Goal: Information Seeking & Learning: Learn about a topic

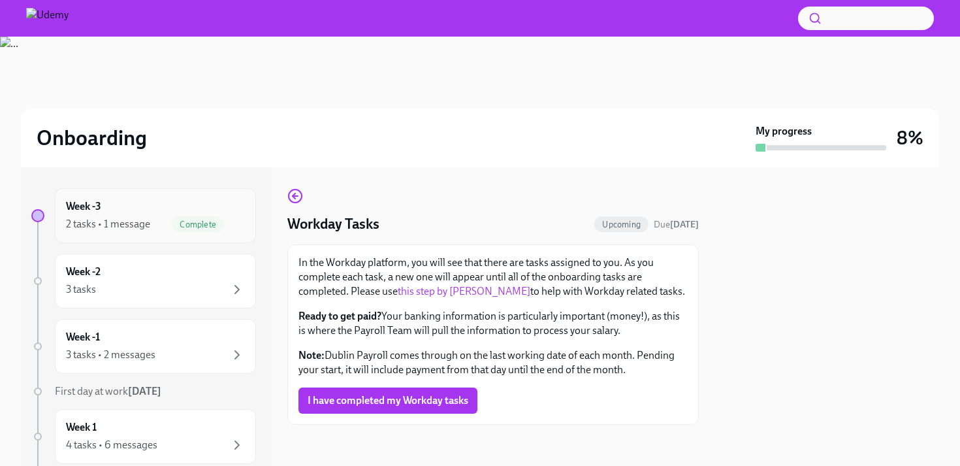
click at [121, 200] on div "Week -3 2 tasks • 1 message Complete" at bounding box center [155, 215] width 179 height 33
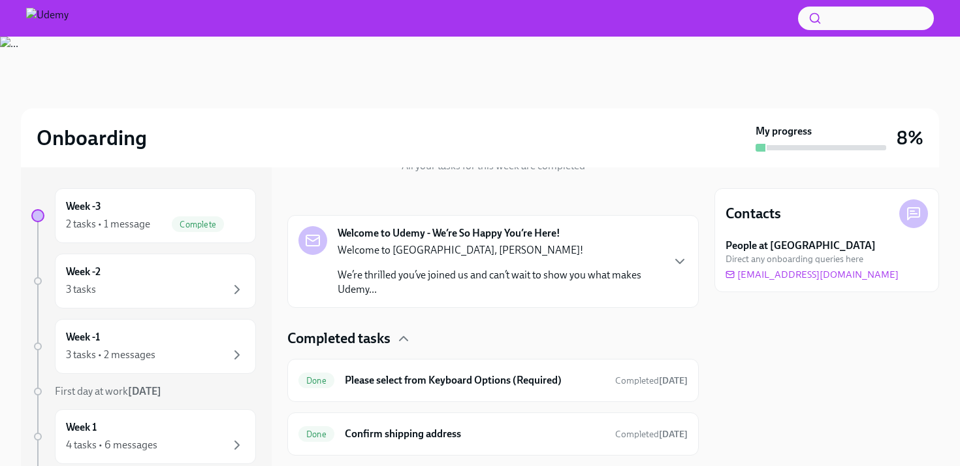
scroll to position [199, 0]
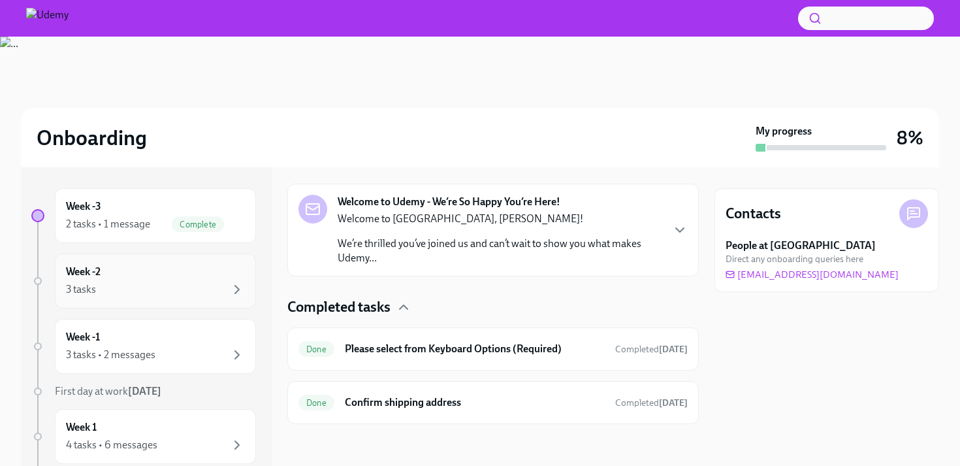
click at [215, 272] on div "Week -2 3 tasks" at bounding box center [155, 280] width 179 height 33
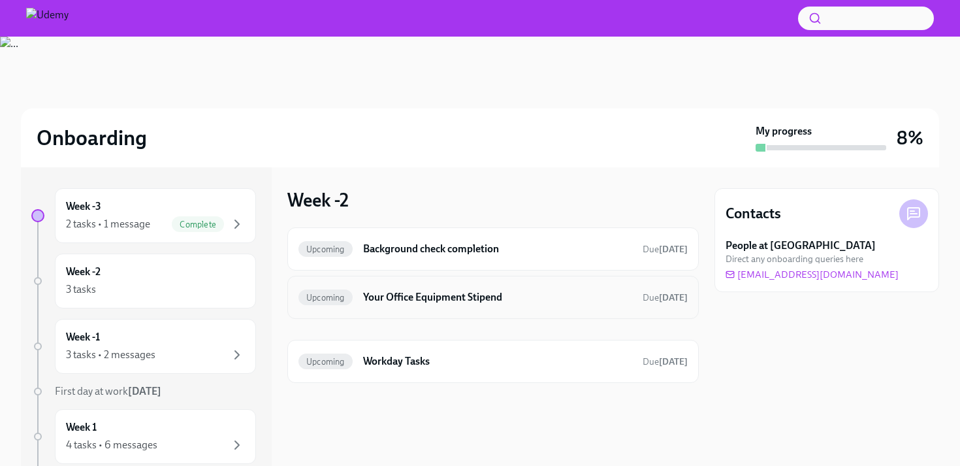
click at [462, 298] on h6 "Your Office Equipment Stipend" at bounding box center [497, 297] width 269 height 14
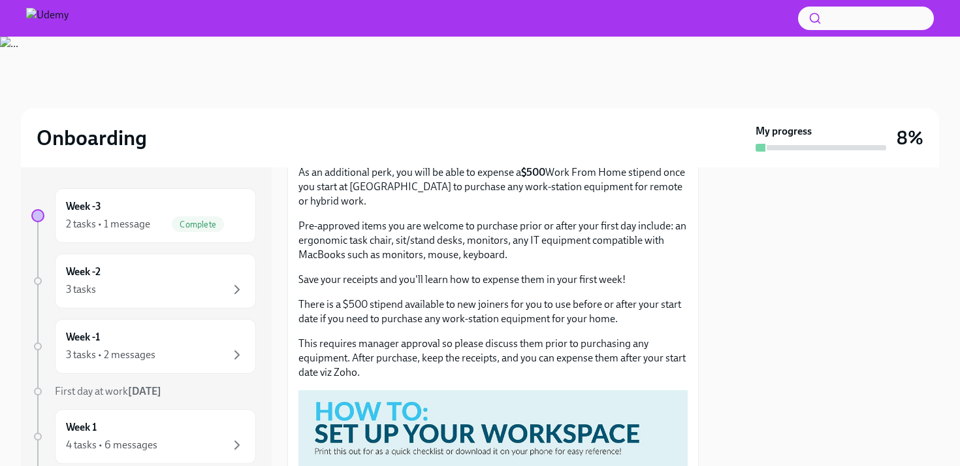
scroll to position [158, 0]
click at [370, 332] on div "There is a $500 stipend available to new joiners for you to use before or after…" at bounding box center [492, 337] width 389 height 82
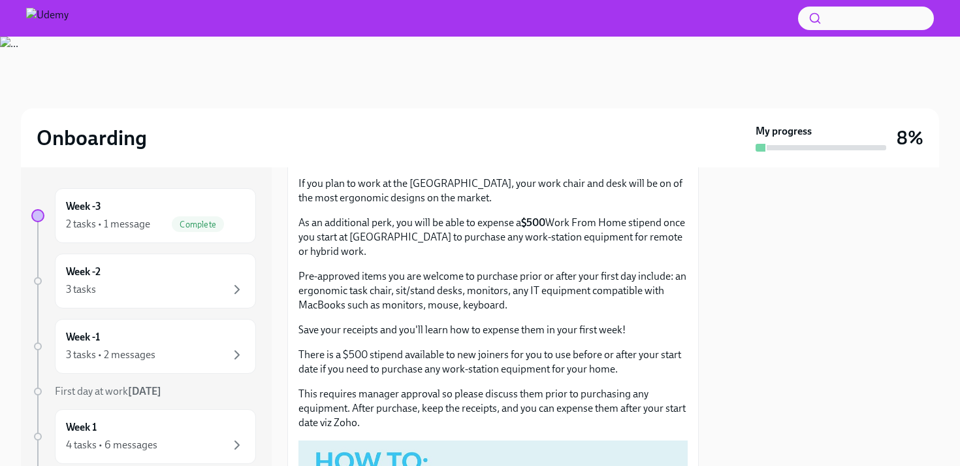
scroll to position [106, 0]
click at [208, 325] on div "Week -1 3 tasks • 2 messages" at bounding box center [155, 346] width 201 height 55
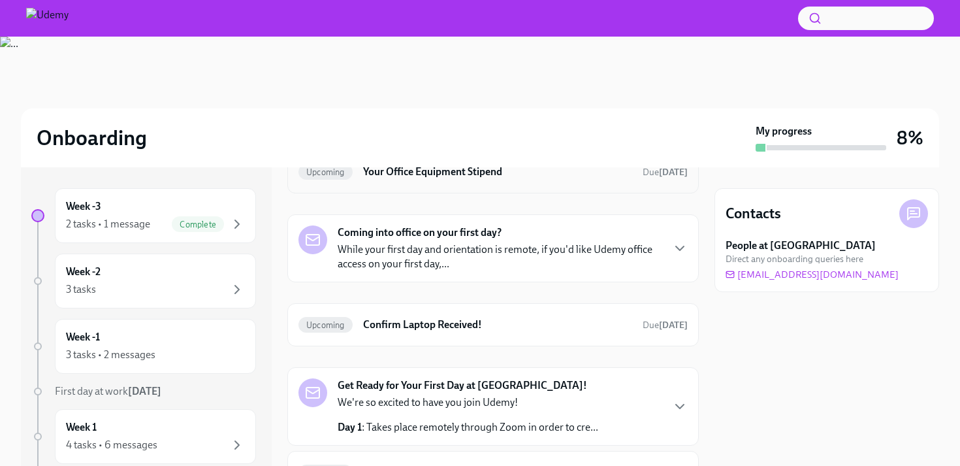
scroll to position [78, 0]
click at [473, 241] on p "While your first day and orientation is remote, if you'd like Udemy office acce…" at bounding box center [500, 255] width 324 height 29
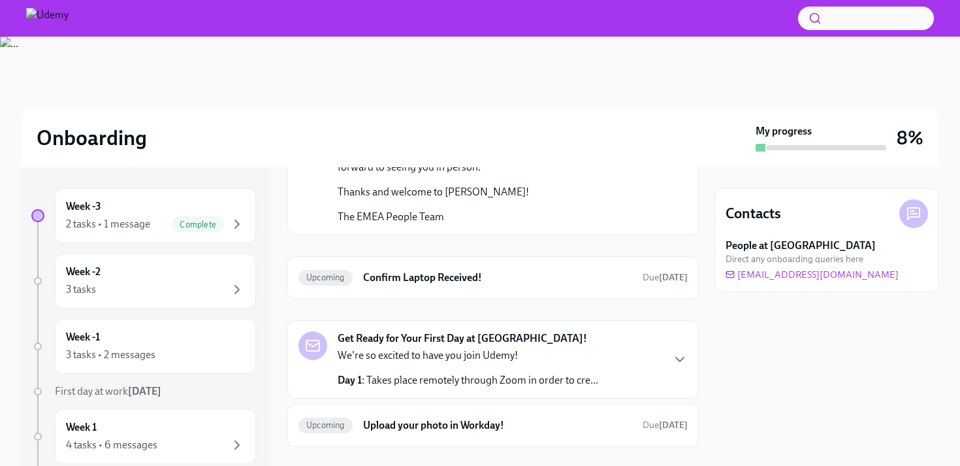
scroll to position [356, 0]
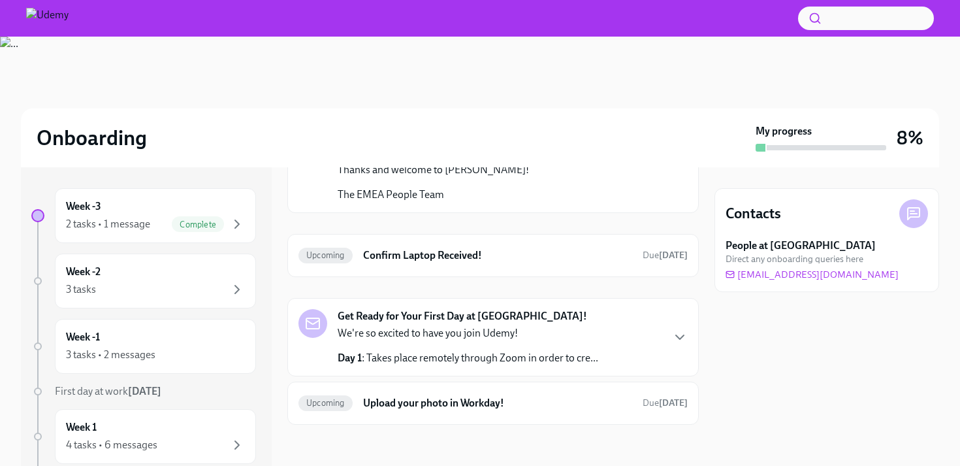
click at [534, 315] on div "Get Ready for Your First Day at [GEOGRAPHIC_DATA]! We're so excited to have you…" at bounding box center [468, 337] width 261 height 56
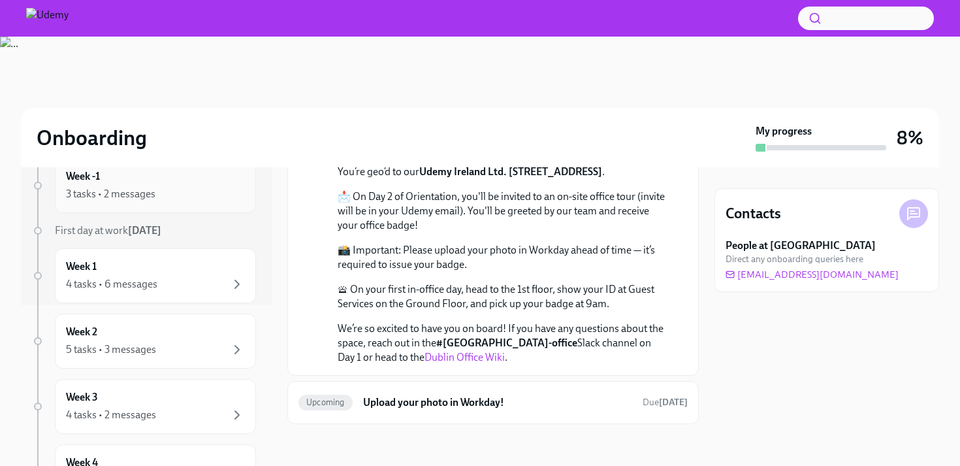
scroll to position [163, 0]
click at [169, 268] on div "Week 1 4 tasks • 6 messages" at bounding box center [155, 273] width 179 height 33
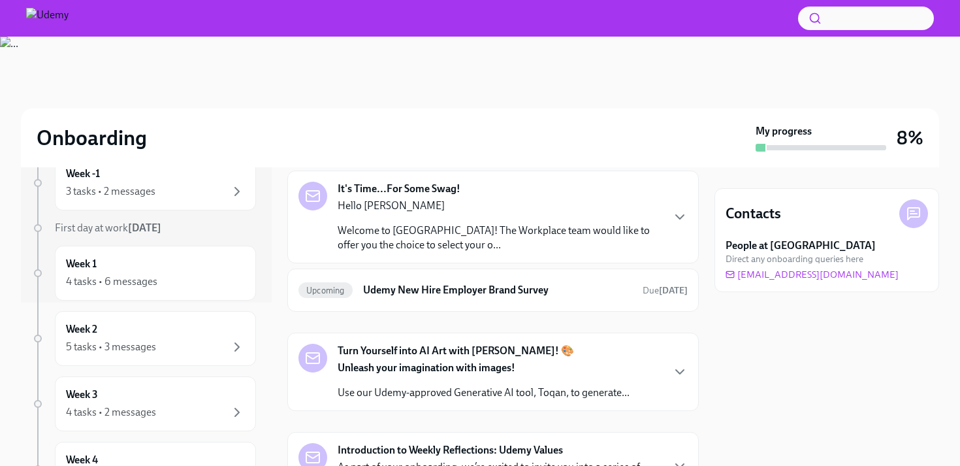
scroll to position [463, 0]
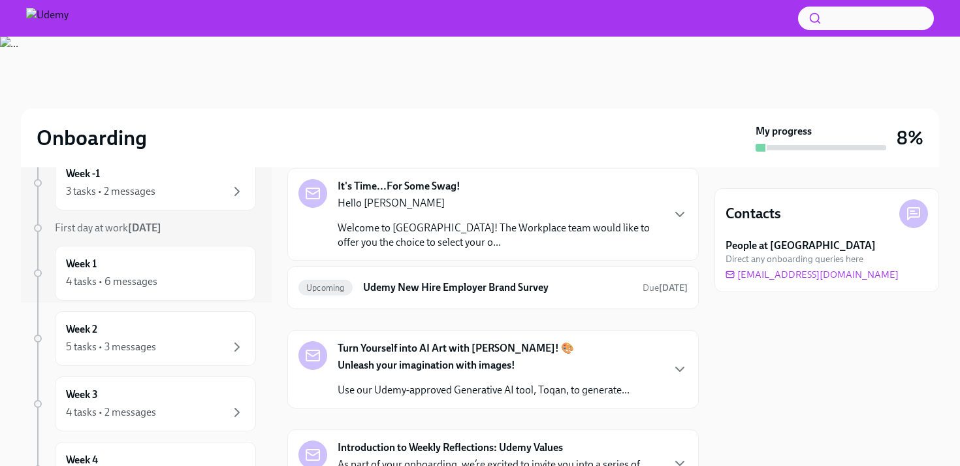
click at [484, 219] on div "Hello [PERSON_NAME] Welcome to Udemy! The Workplace team would like to offer yo…" at bounding box center [500, 223] width 324 height 54
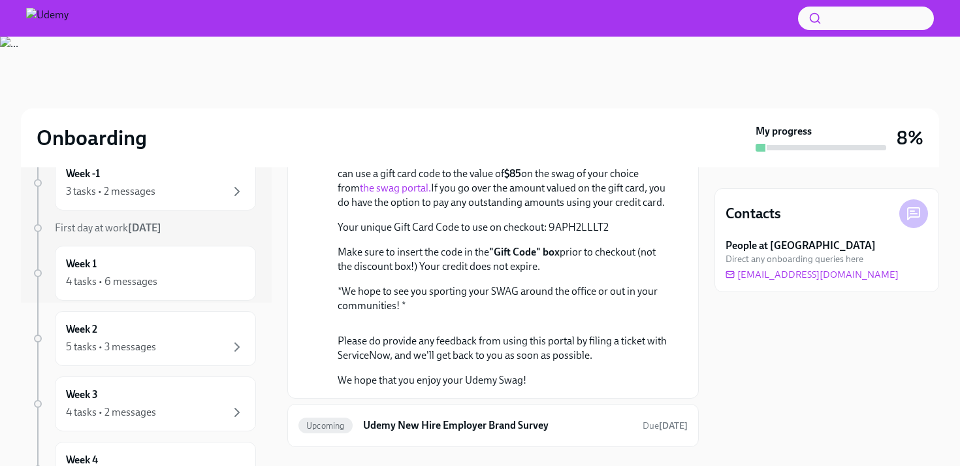
scroll to position [618, 0]
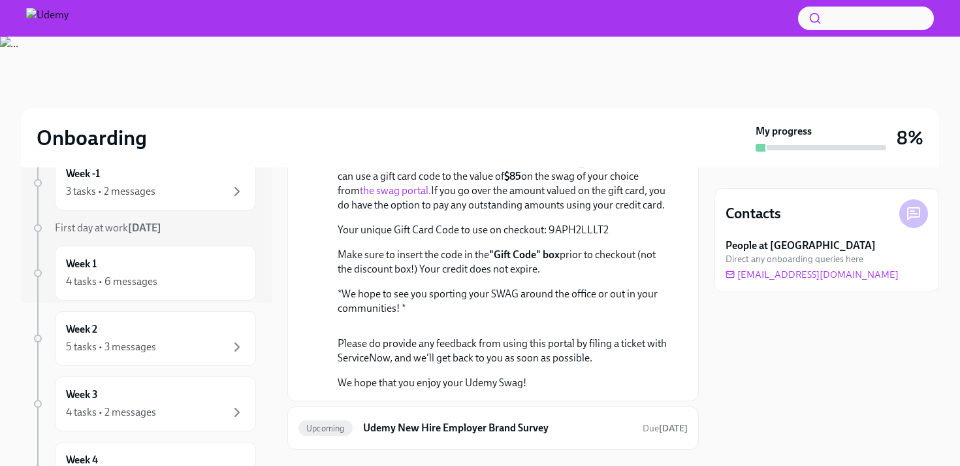
click at [431, 197] on link "the swag portal." at bounding box center [395, 190] width 71 height 12
click at [283, 320] on div "Week -3 2 tasks • 1 message Complete Week -2 3 tasks Week -1 3 tasks • 2 messag…" at bounding box center [480, 316] width 918 height 298
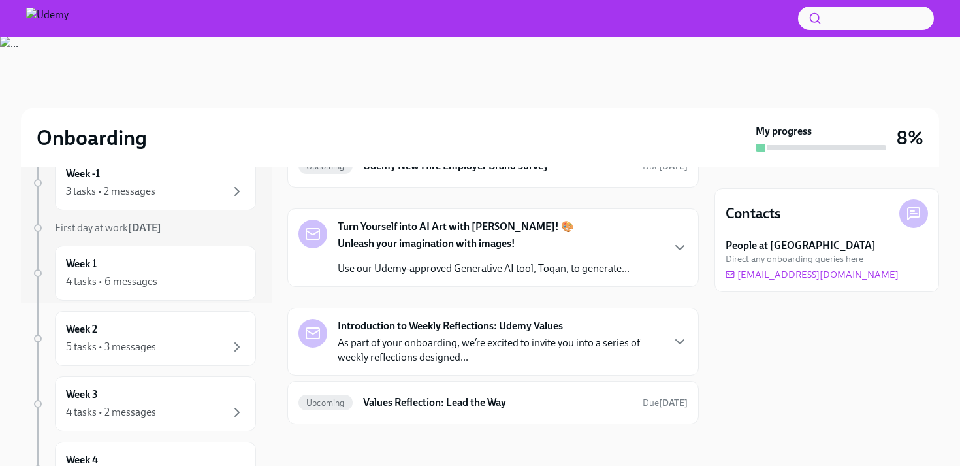
scroll to position [1118, 0]
click at [167, 343] on div "5 tasks • 3 messages" at bounding box center [155, 347] width 179 height 16
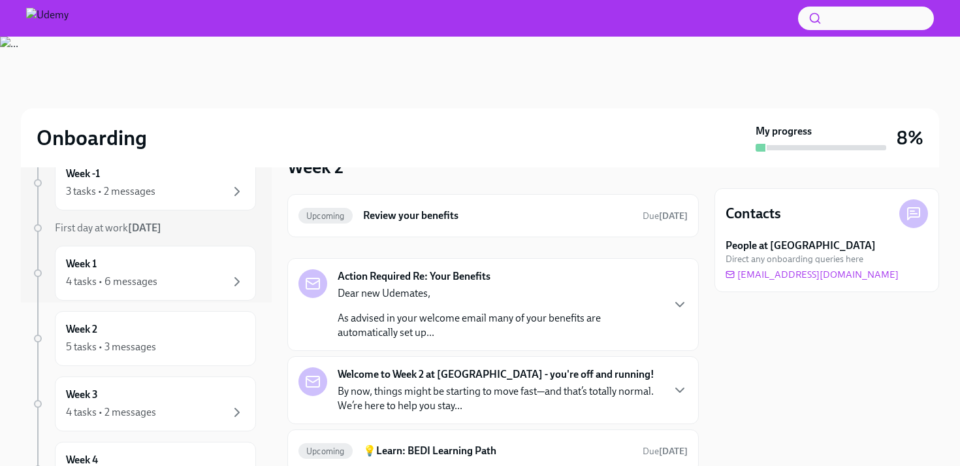
scroll to position [35, 0]
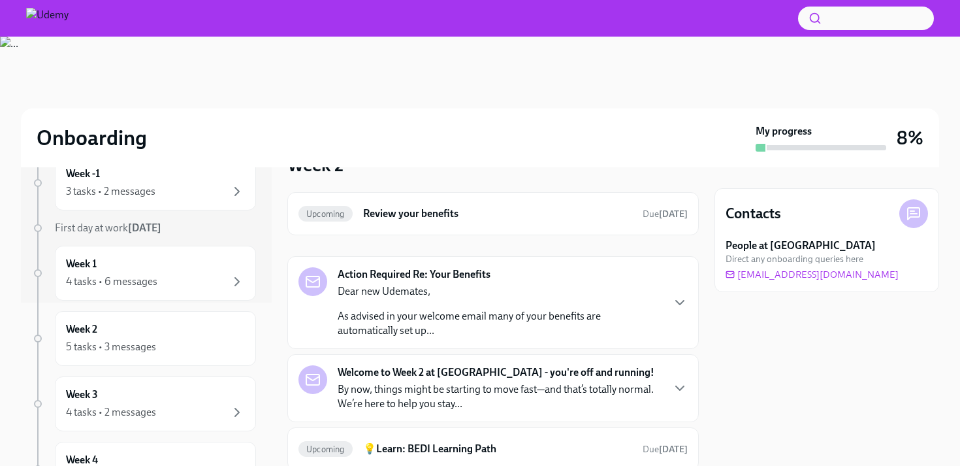
click at [508, 311] on p "As advised in your welcome email many of your benefits are automatically set up…" at bounding box center [500, 323] width 324 height 29
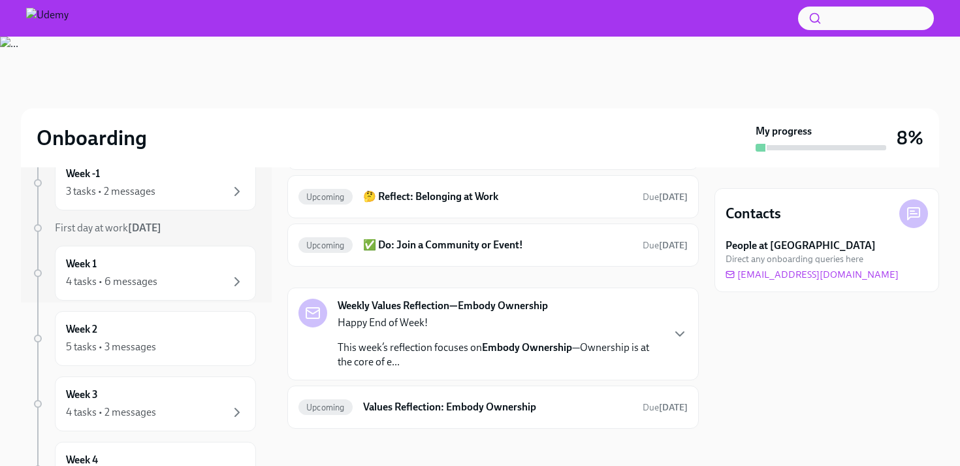
scroll to position [555, 0]
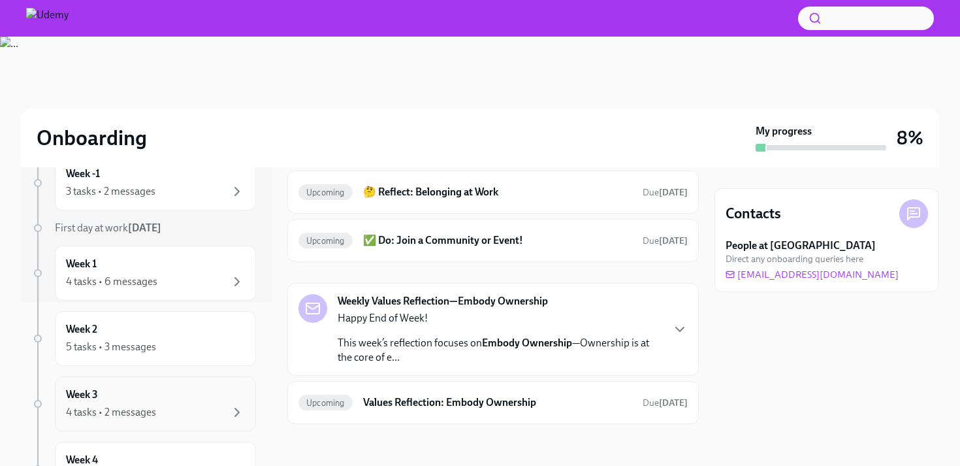
click at [163, 381] on div "Week 3 4 tasks • 2 messages" at bounding box center [155, 403] width 201 height 55
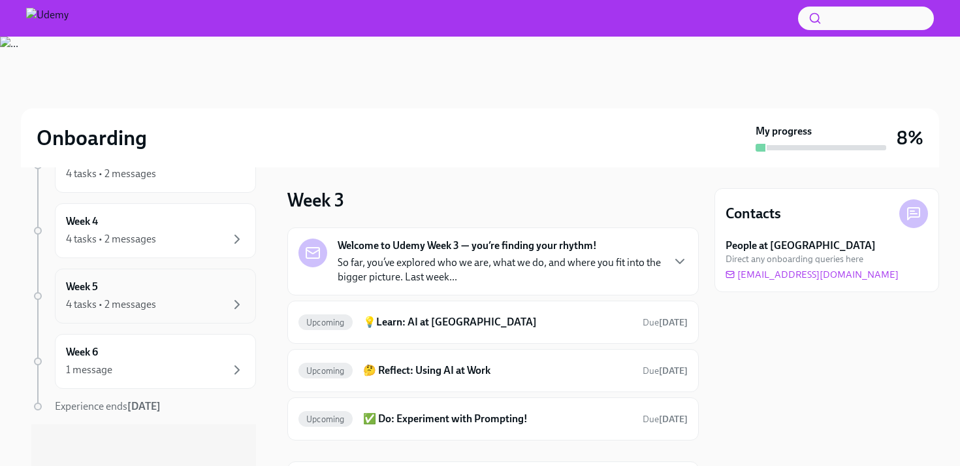
scroll to position [366, 0]
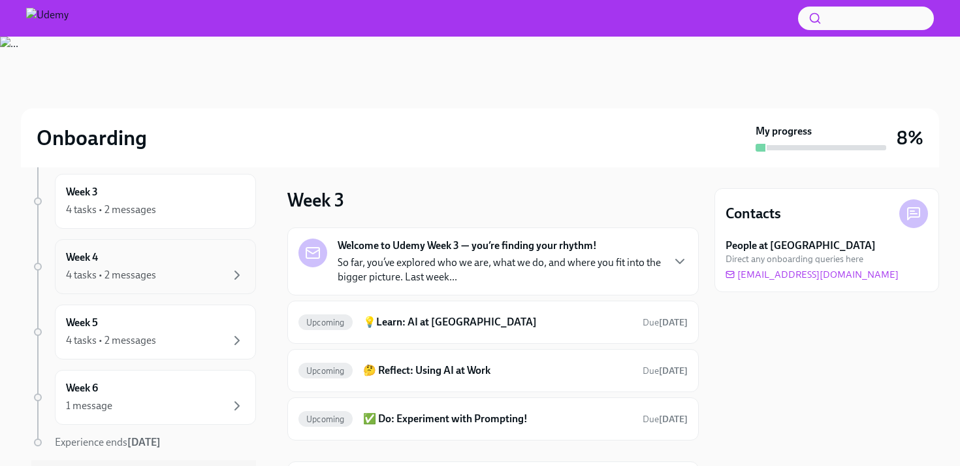
click at [176, 282] on div "4 tasks • 2 messages" at bounding box center [155, 275] width 179 height 16
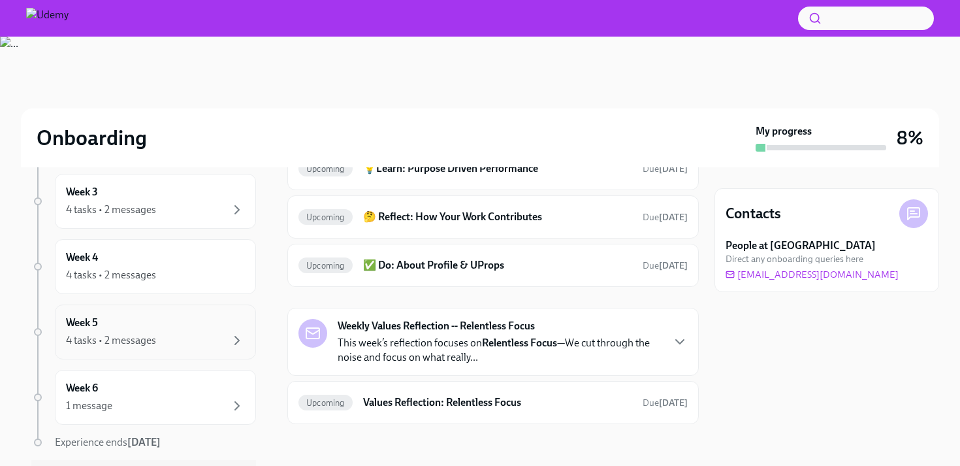
scroll to position [402, 0]
